Goal: Information Seeking & Learning: Learn about a topic

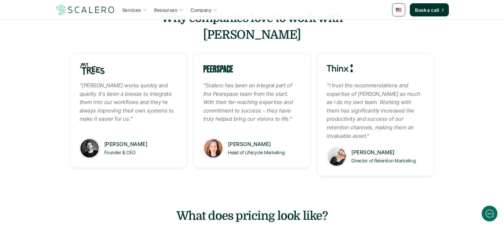
scroll to position [1987, 0]
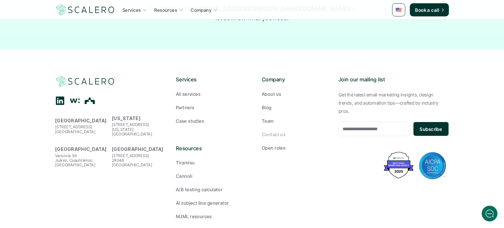
click at [279, 131] on p "Contact us" at bounding box center [274, 134] width 24 height 7
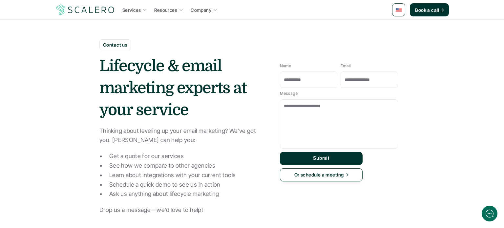
scroll to position [334, 0]
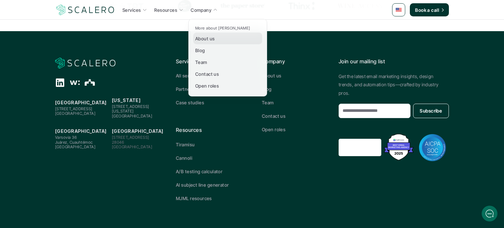
click at [214, 38] on div "About us" at bounding box center [206, 38] width 23 height 8
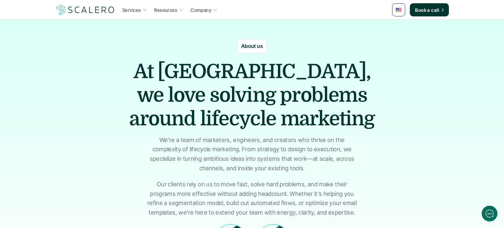
click at [204, 72] on h1 "At [GEOGRAPHIC_DATA], we love solving problems around lifecycle marketing" at bounding box center [252, 95] width 262 height 71
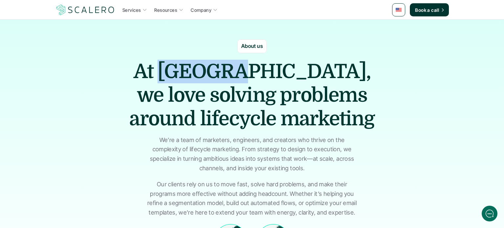
copy h1 "[PERSON_NAME]"
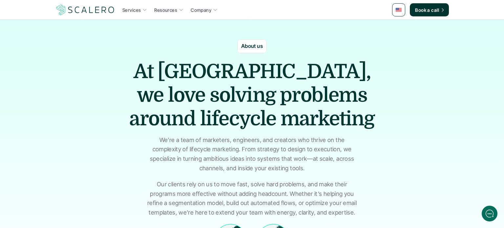
scroll to position [218, 0]
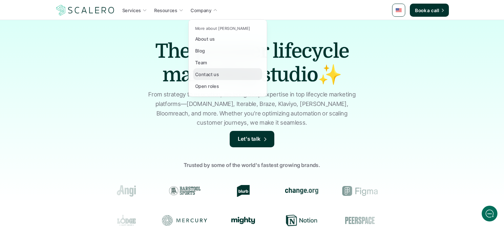
click at [207, 74] on p "Contact us" at bounding box center [207, 74] width 24 height 7
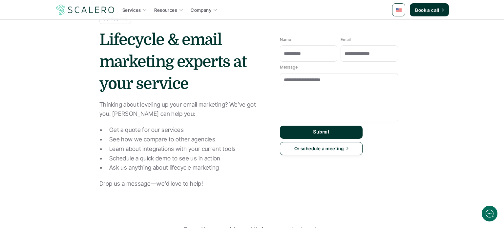
scroll to position [334, 0]
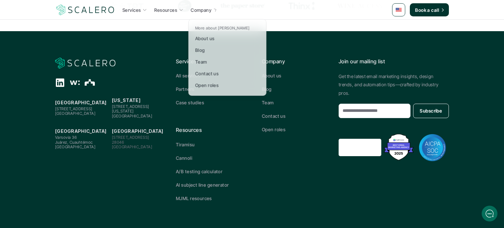
click at [214, 10] on icon at bounding box center [215, 10] width 6 height 6
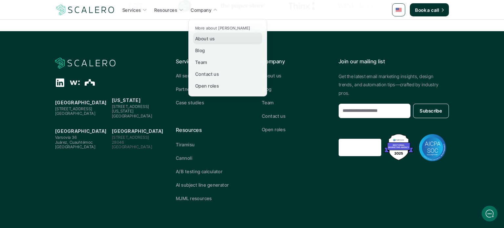
click at [208, 36] on p "About us" at bounding box center [204, 38] width 19 height 7
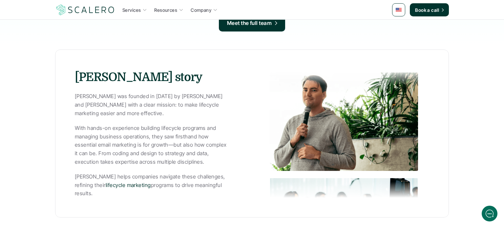
scroll to position [256, 0]
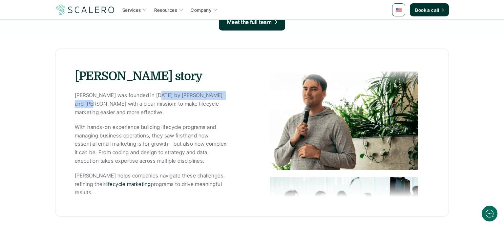
drag, startPoint x: 152, startPoint y: 95, endPoint x: 223, endPoint y: 96, distance: 71.5
click at [223, 96] on p "[PERSON_NAME] was founded in [DATE] by [PERSON_NAME] and [PERSON_NAME] with a c…" at bounding box center [151, 103] width 152 height 25
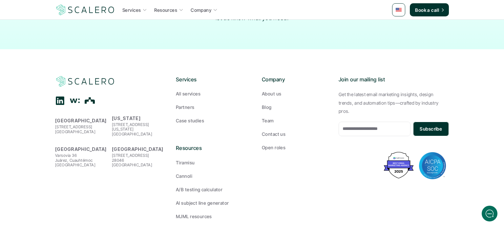
scroll to position [317, 0]
